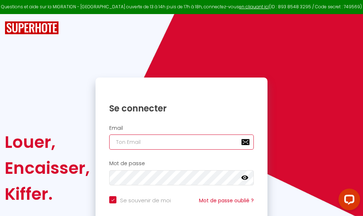
click at [202, 144] on input "email" at bounding box center [181, 142] width 145 height 15
type input "m"
checkbox input "true"
type input "ma"
checkbox input "true"
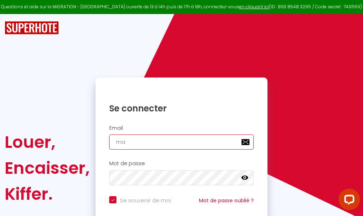
type input "mar"
checkbox input "true"
type input "marc"
checkbox input "true"
type input "marcd"
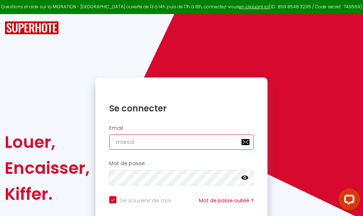
checkbox input "true"
type input "marcdp"
checkbox input "true"
type input "marcdpo"
checkbox input "true"
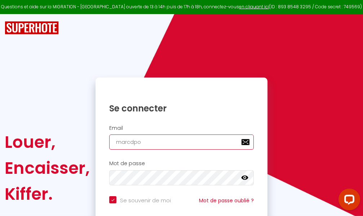
type input "marcdpoz"
checkbox input "true"
type input "marcdpoz."
checkbox input "true"
type input "marcdpoz.l"
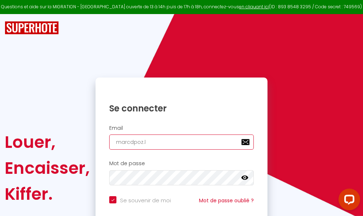
checkbox input "true"
type input "marcdpoz.lo"
checkbox input "true"
type input "marcdpoz.loc"
checkbox input "true"
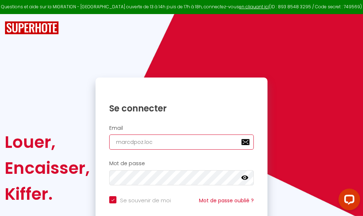
type input "marcdpoz.loca"
checkbox input "true"
type input "marcdpoz.locat"
checkbox input "true"
type input "marcdpoz.locati"
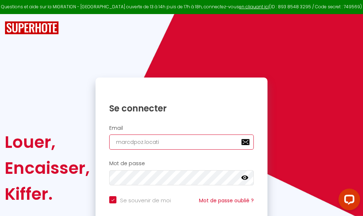
checkbox input "true"
type input "marcdpoz.locatio"
checkbox input "true"
type input "marcdpoz.location"
checkbox input "true"
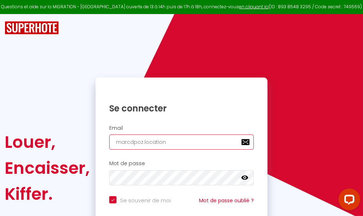
type input "marcdpoz.location@"
checkbox input "true"
type input "marcdpoz.location@g"
checkbox input "true"
type input "marcdpoz.location@gm"
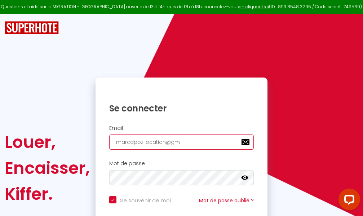
checkbox input "true"
type input "marcdpoz.location@gma"
checkbox input "true"
type input "marcdpoz.location@gmai"
checkbox input "true"
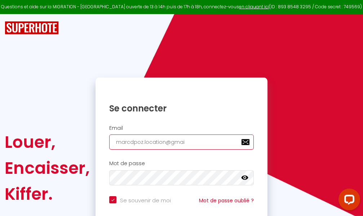
type input "[EMAIL_ADDRESS]"
checkbox input "true"
type input "[EMAIL_ADDRESS]."
checkbox input "true"
type input "marcdpoz.location@gmail.c"
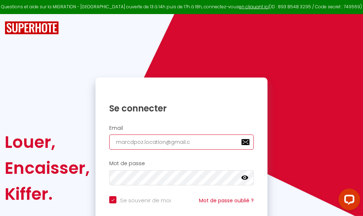
checkbox input "true"
type input "[EMAIL_ADDRESS][DOMAIN_NAME]"
checkbox input "true"
type input "[EMAIL_ADDRESS][DOMAIN_NAME]"
checkbox input "true"
